Goal: Check status: Check status

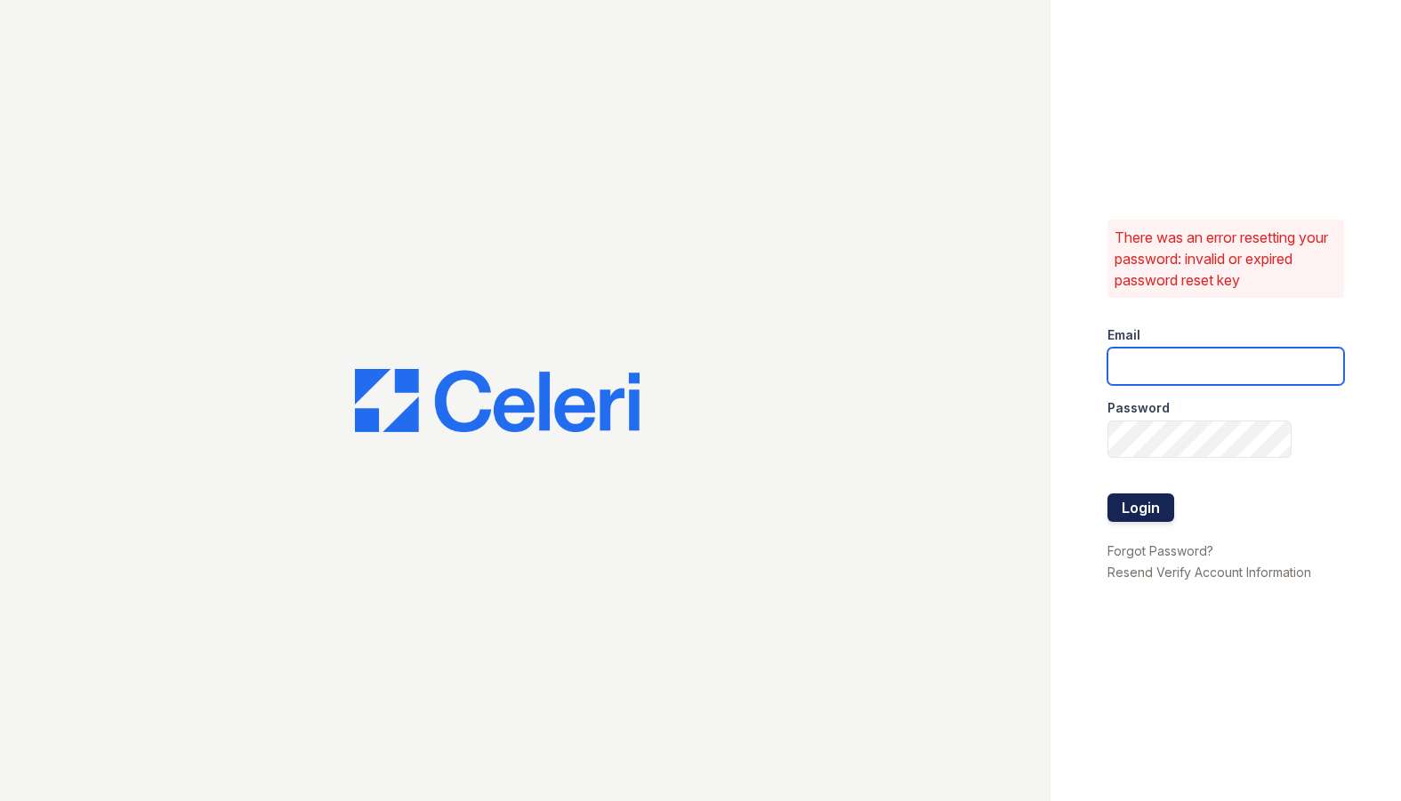
type input "ruth.planitzer@corcoran.com"
click at [1136, 517] on button "Login" at bounding box center [1140, 508] width 67 height 28
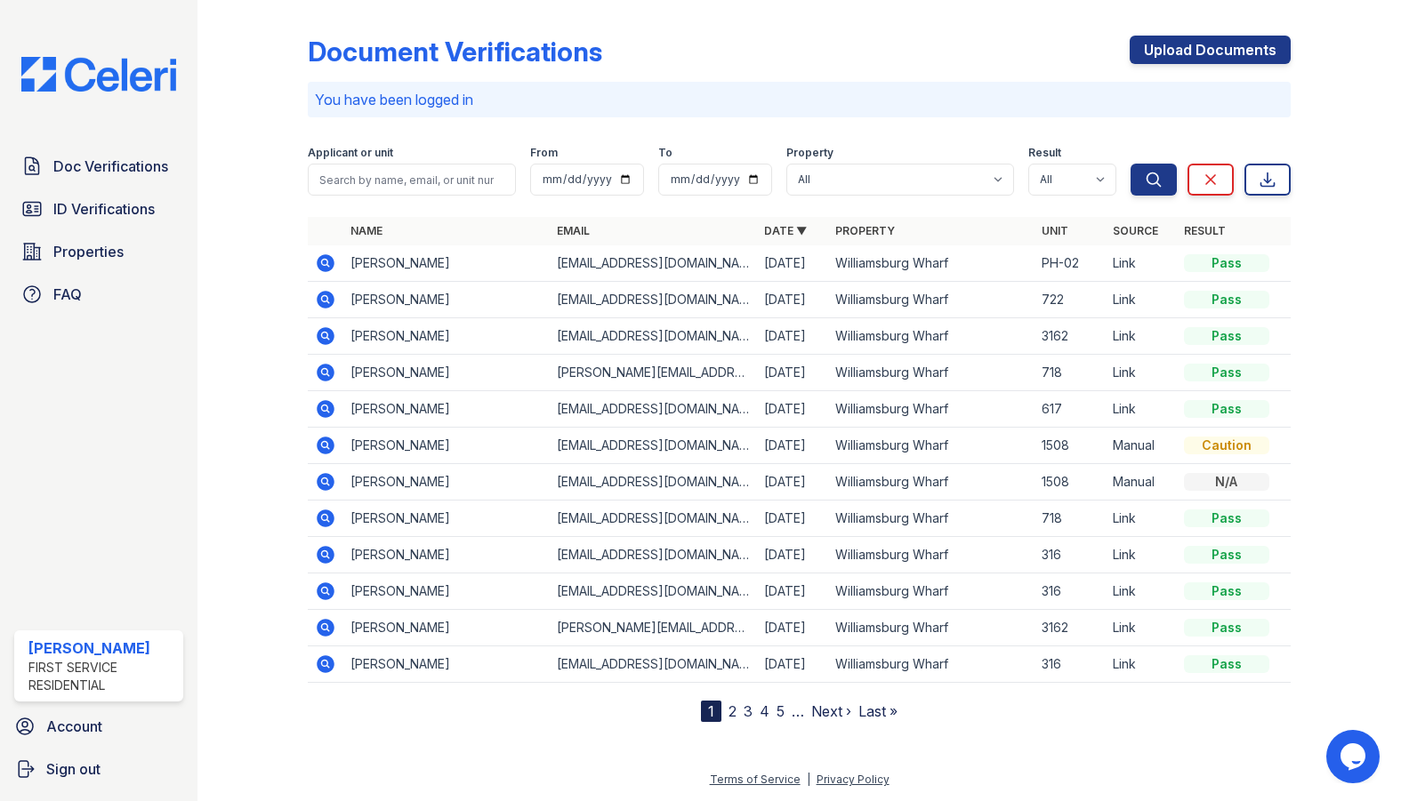
click at [329, 301] on icon at bounding box center [326, 300] width 18 height 18
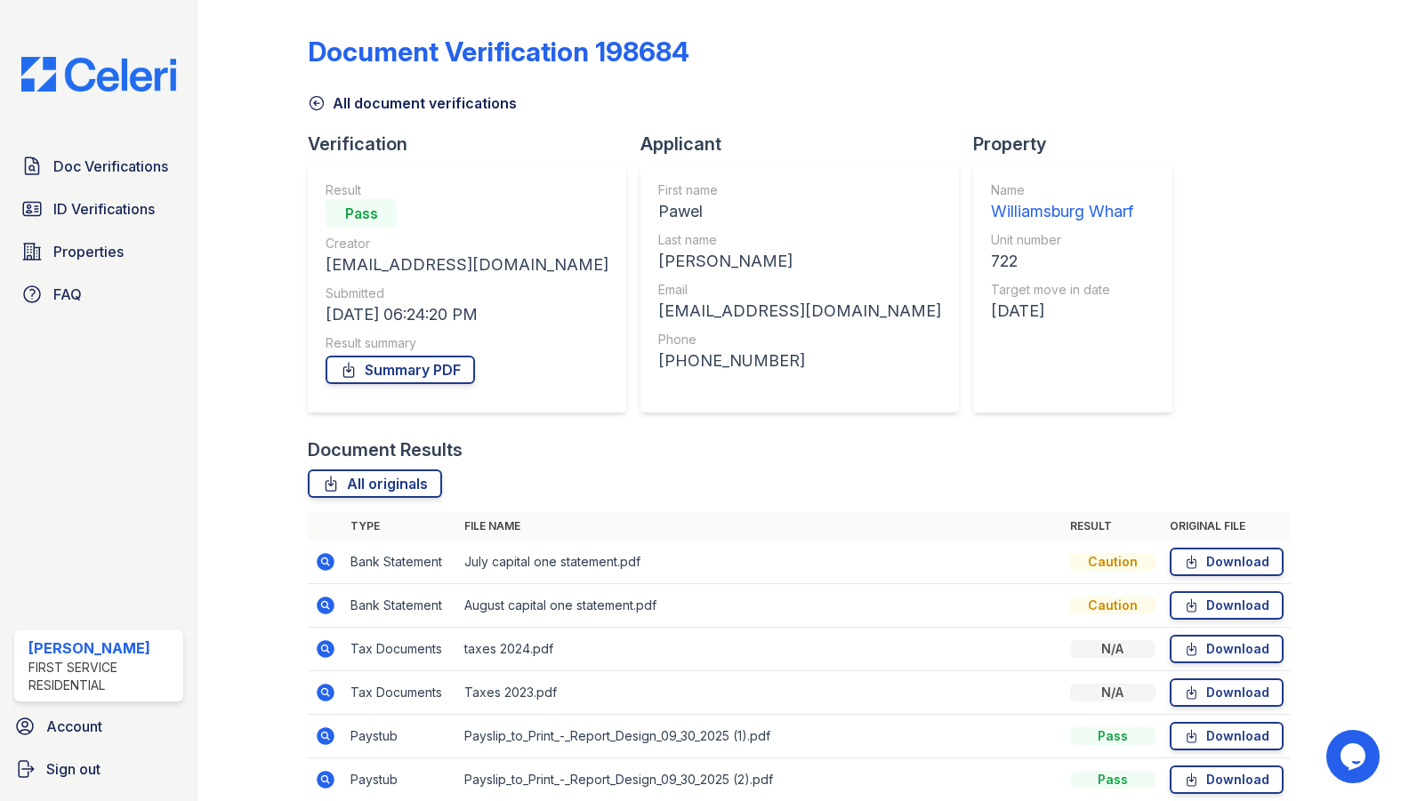
click at [387, 386] on div "Summary PDF" at bounding box center [467, 370] width 283 height 36
click at [397, 372] on link "Summary PDF" at bounding box center [400, 370] width 149 height 28
